Goal: Information Seeking & Learning: Learn about a topic

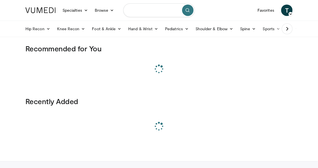
click at [147, 11] on input "Search topics, interventions" at bounding box center [158, 10] width 71 height 14
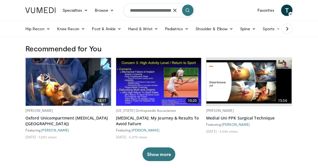
type input "**********"
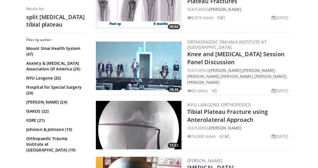
scroll to position [968, 0]
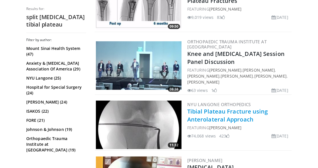
click at [214, 108] on link "Tibial Plateau Fracture using Anterolateral Approach" at bounding box center [227, 116] width 81 height 16
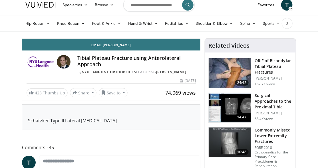
click at [112, 120] on div "Schatzker Type II Lateral Tibial Plateau Fracture" at bounding box center [111, 117] width 166 height 14
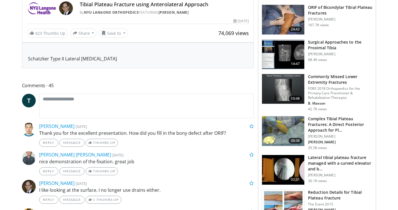
scroll to position [263, 0]
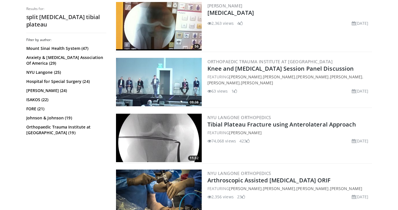
scroll to position [971, 0]
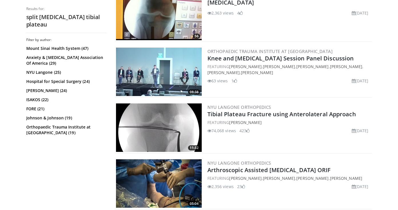
click at [160, 130] on img at bounding box center [159, 128] width 86 height 49
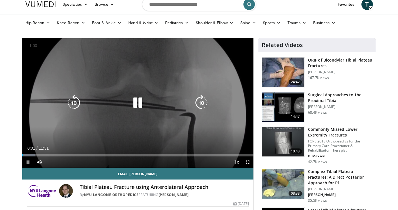
scroll to position [7, 0]
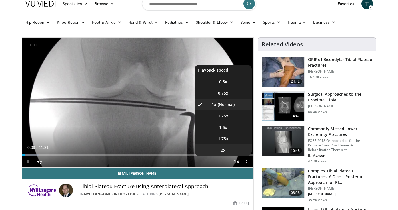
click at [222, 148] on span "2x" at bounding box center [223, 151] width 5 height 6
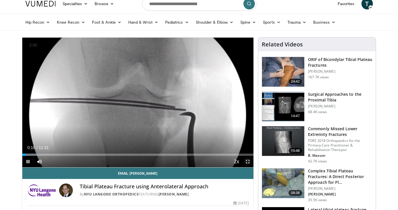
click at [246, 162] on span "Video Player" at bounding box center [247, 161] width 11 height 11
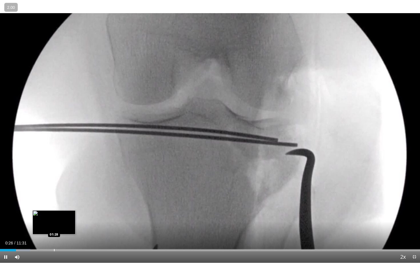
click at [54, 210] on div "Progress Bar" at bounding box center [54, 250] width 1 height 2
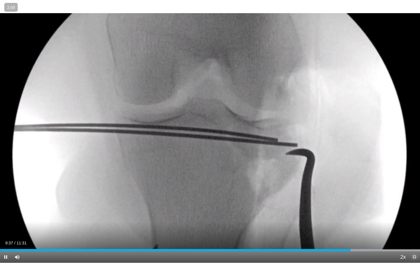
click at [397, 210] on span "Video Player" at bounding box center [413, 256] width 11 height 11
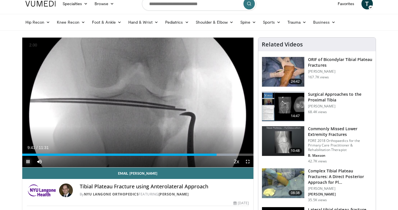
click at [26, 161] on span "Video Player" at bounding box center [27, 161] width 11 height 11
